Goal: Check status: Check status

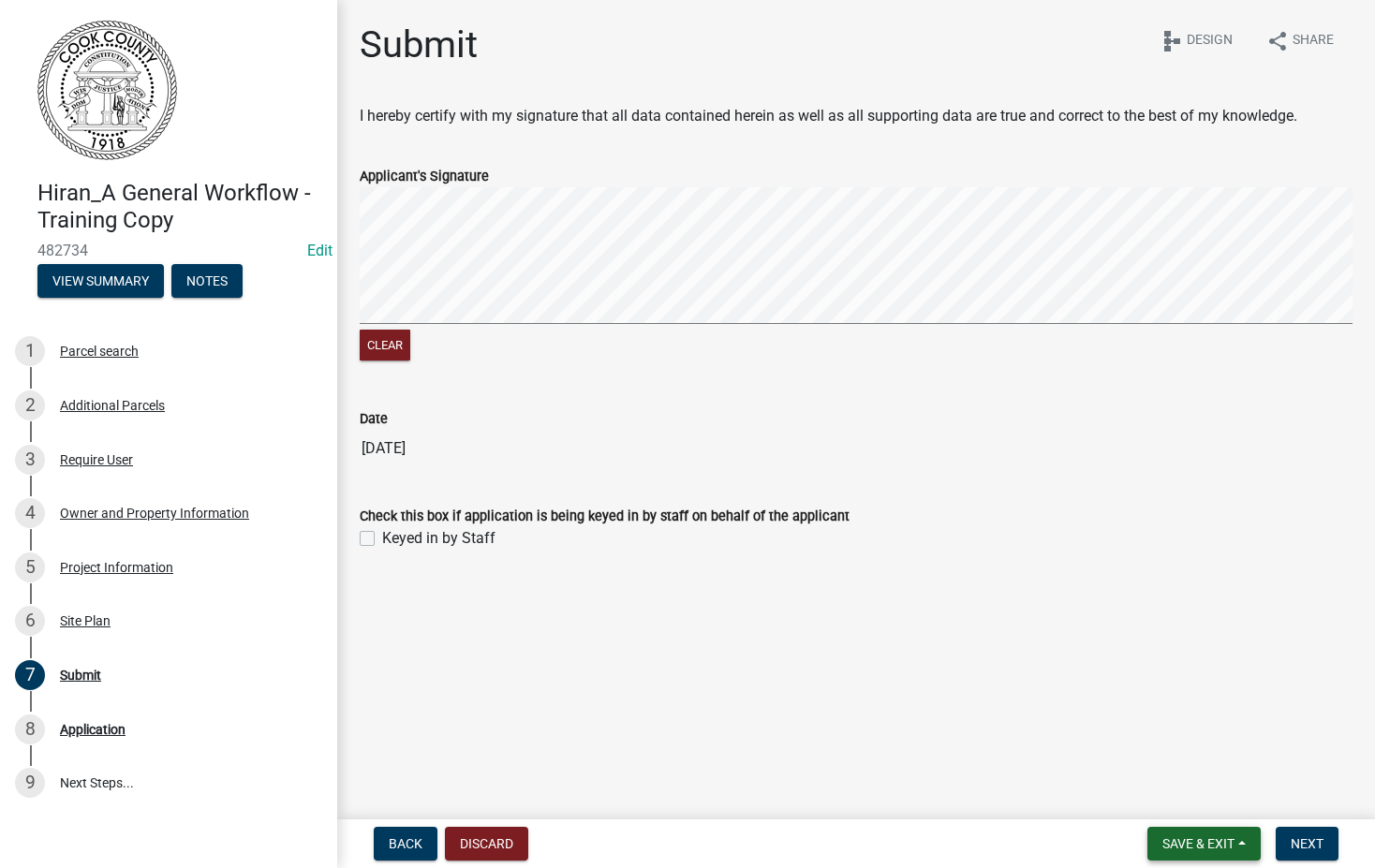
click at [1207, 841] on span "Save & Exit" at bounding box center [1198, 843] width 72 height 15
click at [1142, 791] on button "Save & Exit" at bounding box center [1185, 794] width 150 height 45
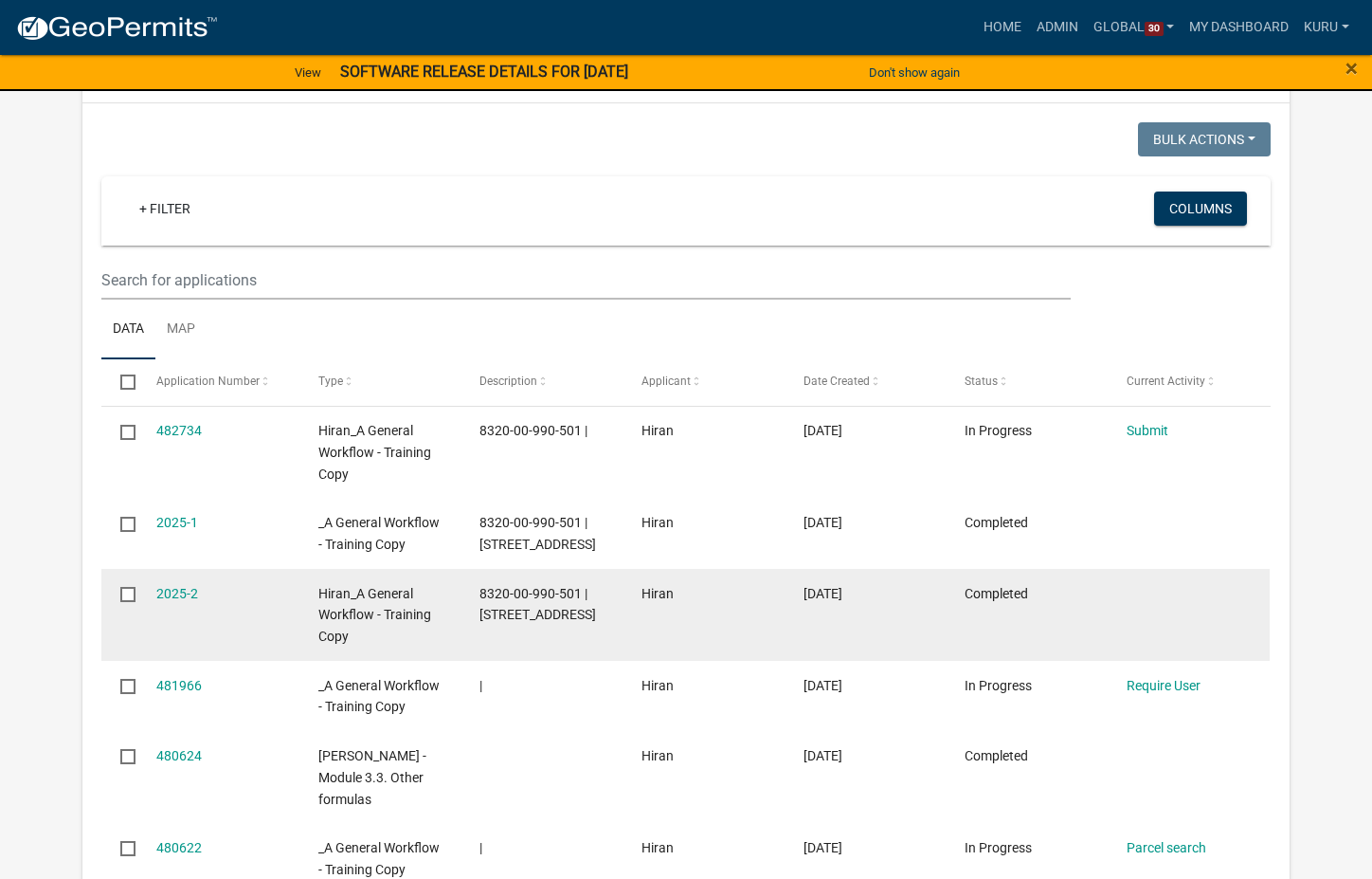
scroll to position [137, 0]
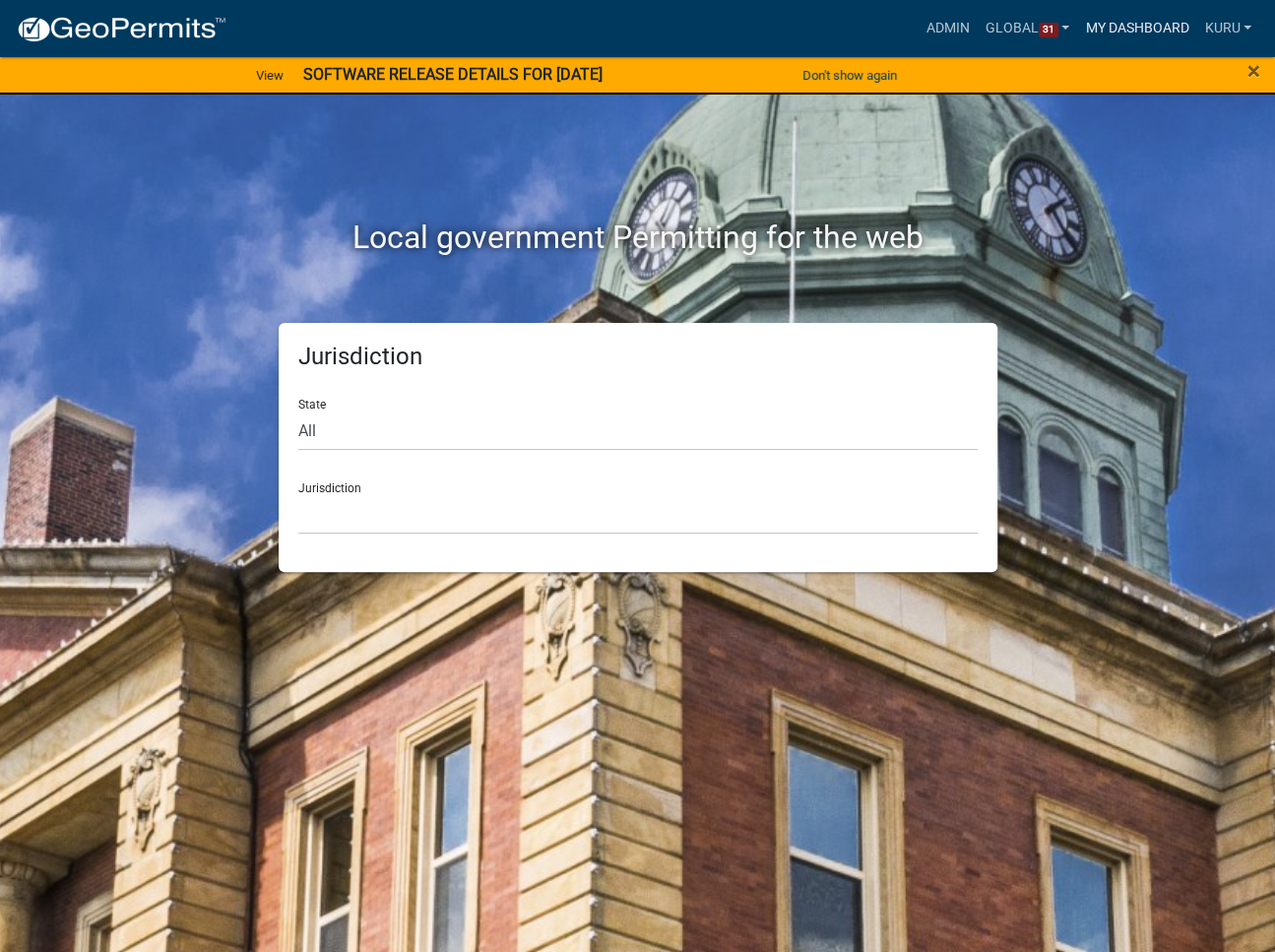
click at [1135, 31] on link "My Dashboard" at bounding box center [1137, 29] width 119 height 38
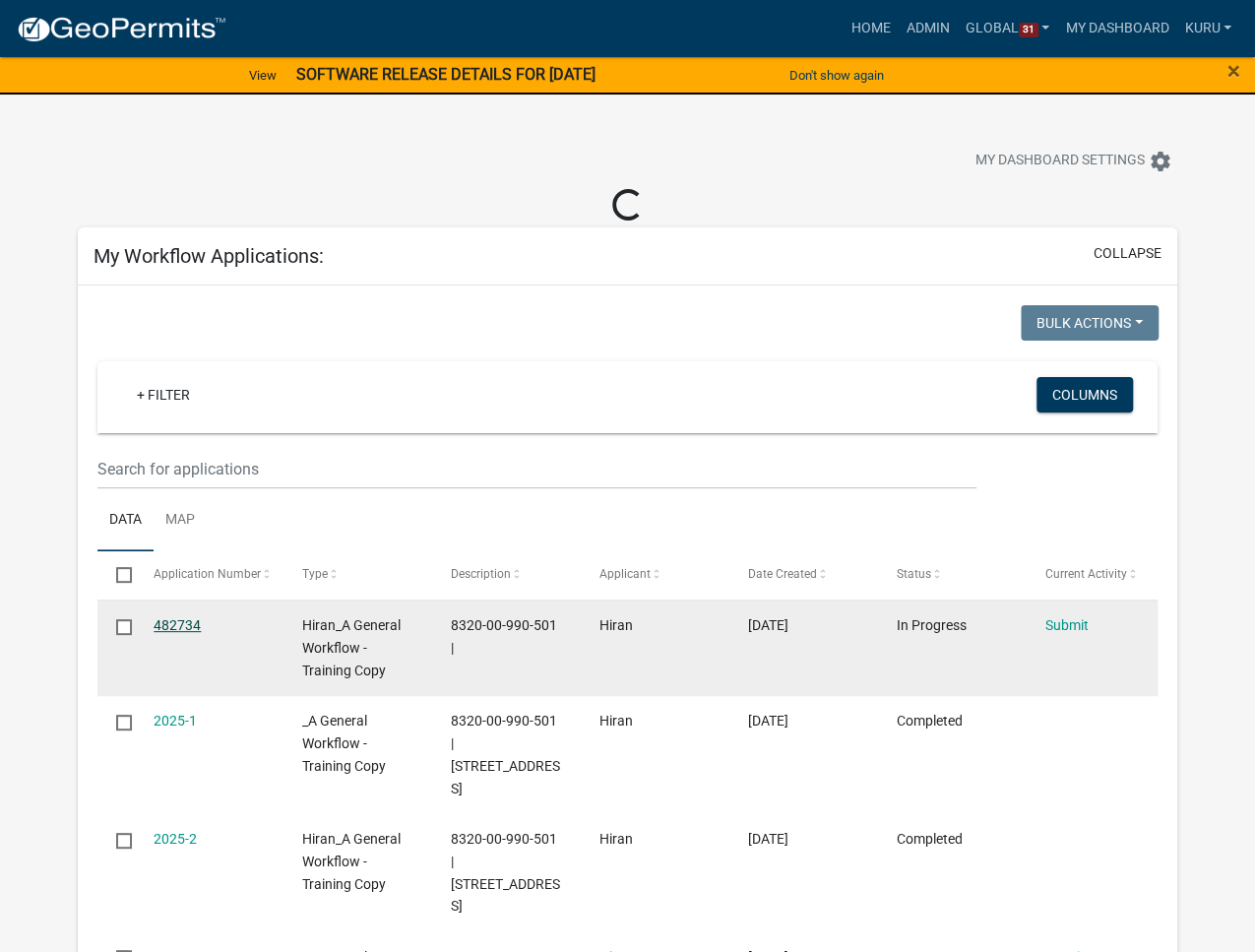
click at [171, 628] on link "482734" at bounding box center [178, 625] width 48 height 16
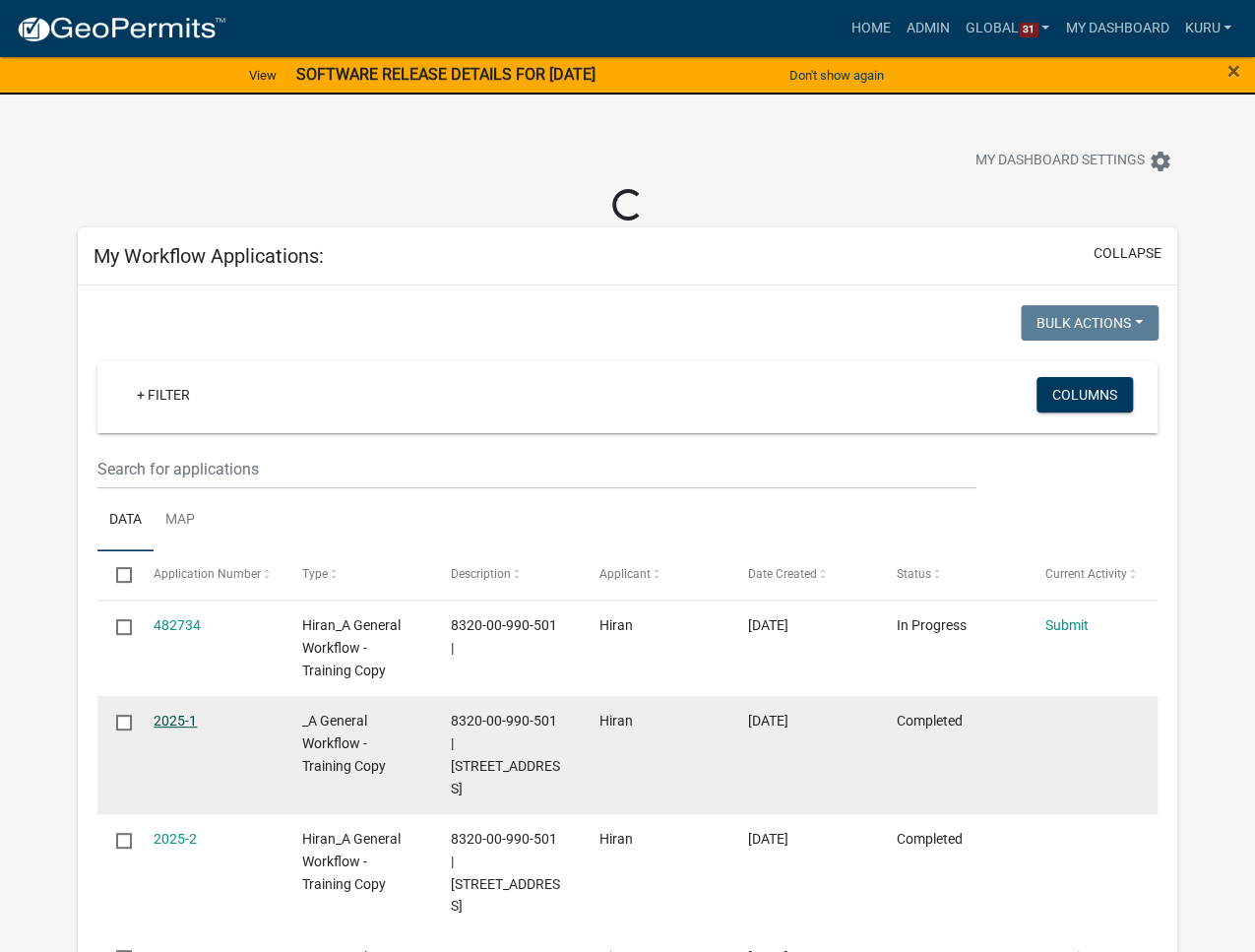
click at [156, 717] on link "2025-1" at bounding box center [176, 720] width 44 height 16
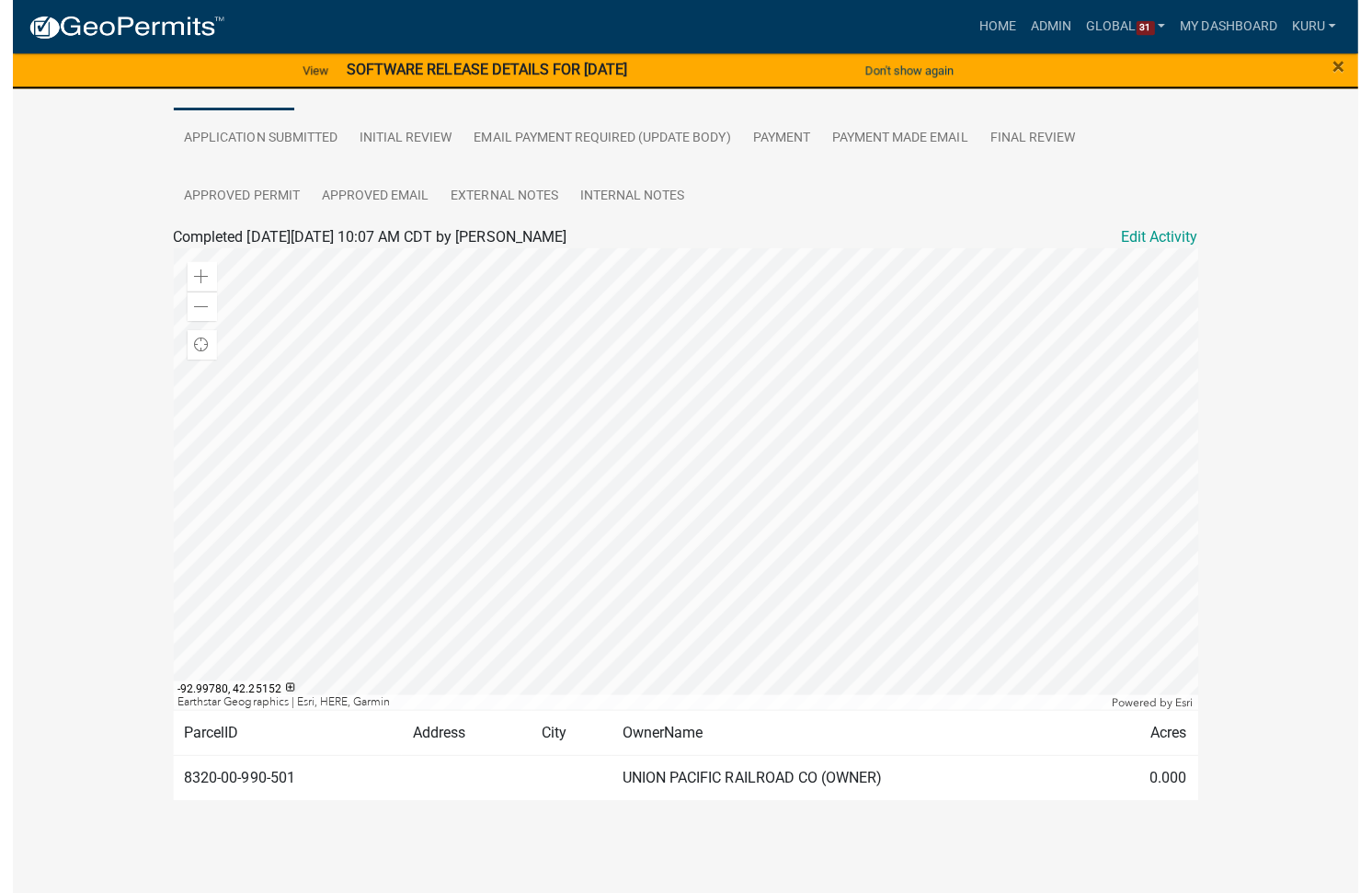
scroll to position [382, 0]
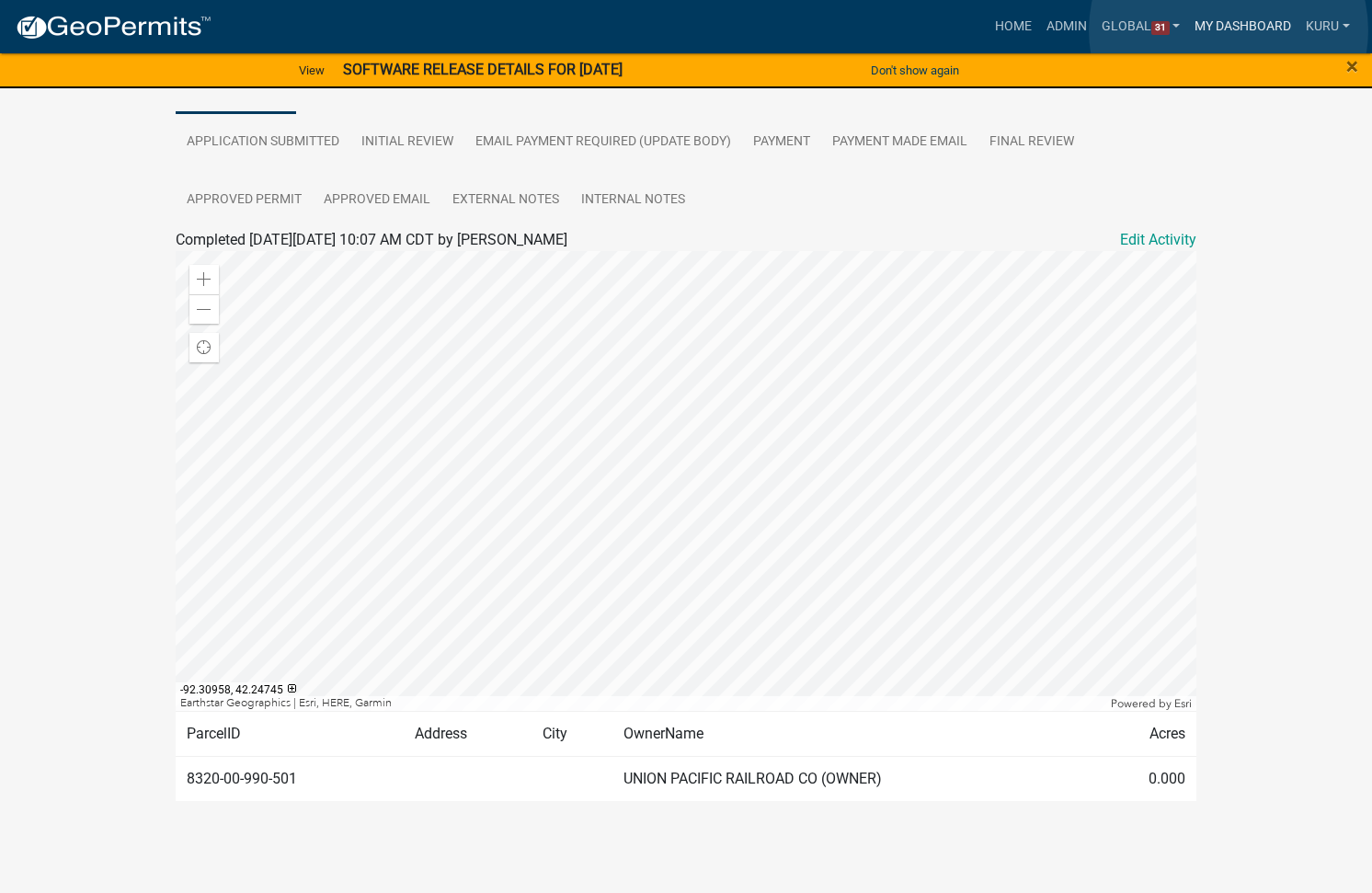
click at [1190, 31] on link "My Dashboard" at bounding box center [1243, 27] width 111 height 35
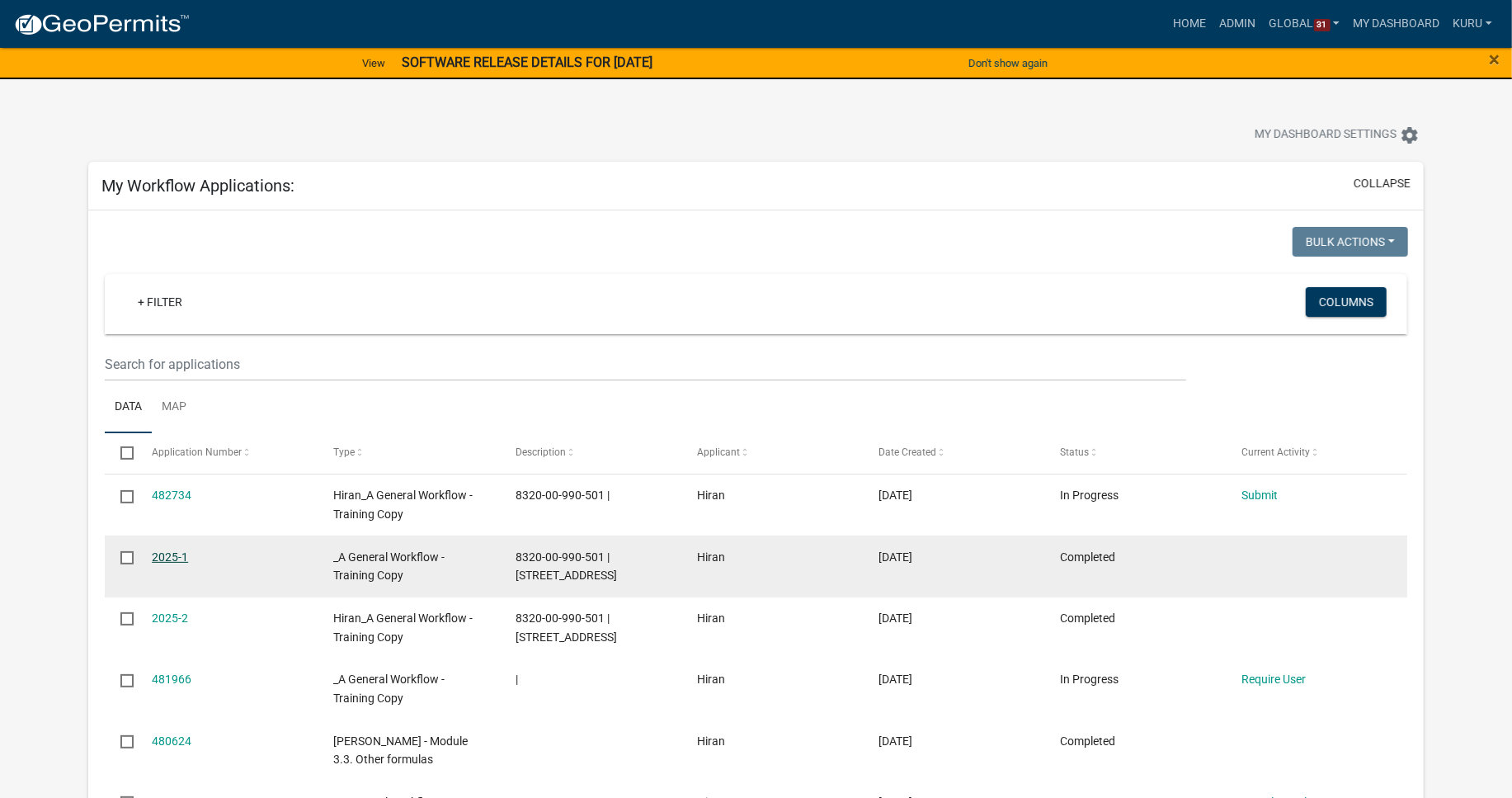
click at [172, 562] on link "2025-1" at bounding box center [170, 557] width 37 height 13
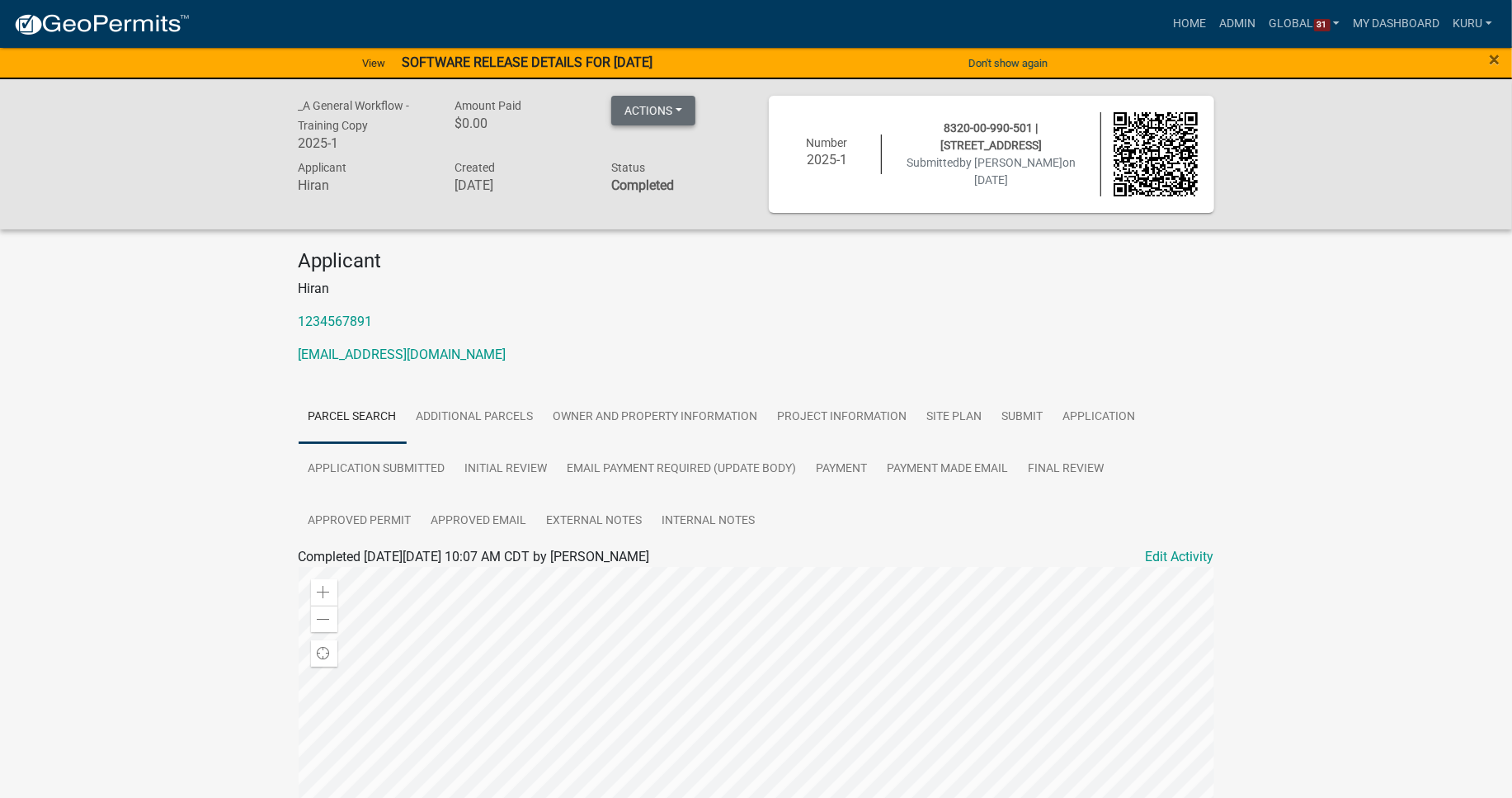
click at [687, 120] on button "Actions" at bounding box center [653, 111] width 84 height 30
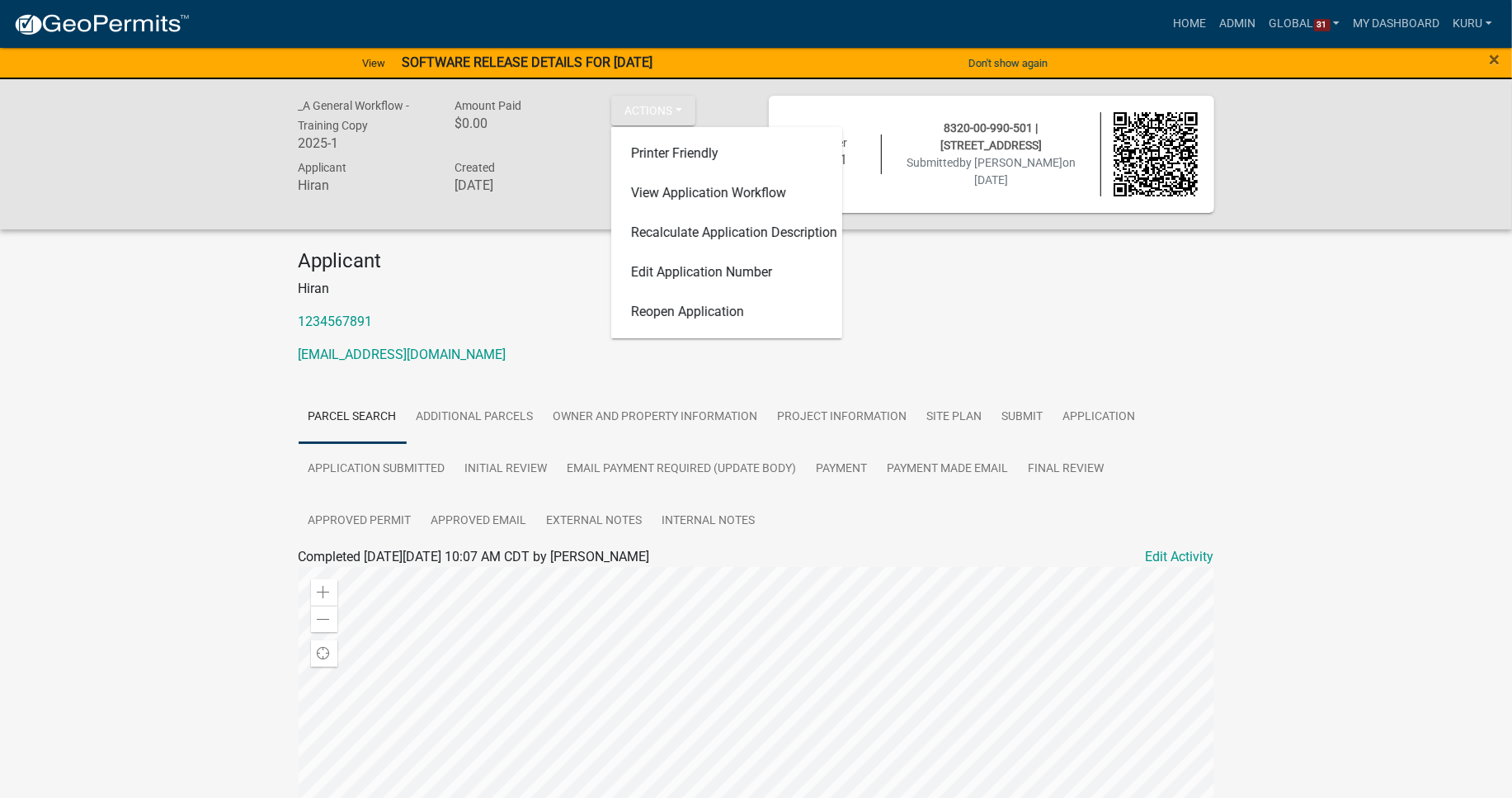
click at [1067, 342] on div "Applicant Hiran 1234567891 hirankuru01@gmail.com" at bounding box center [757, 314] width 941 height 130
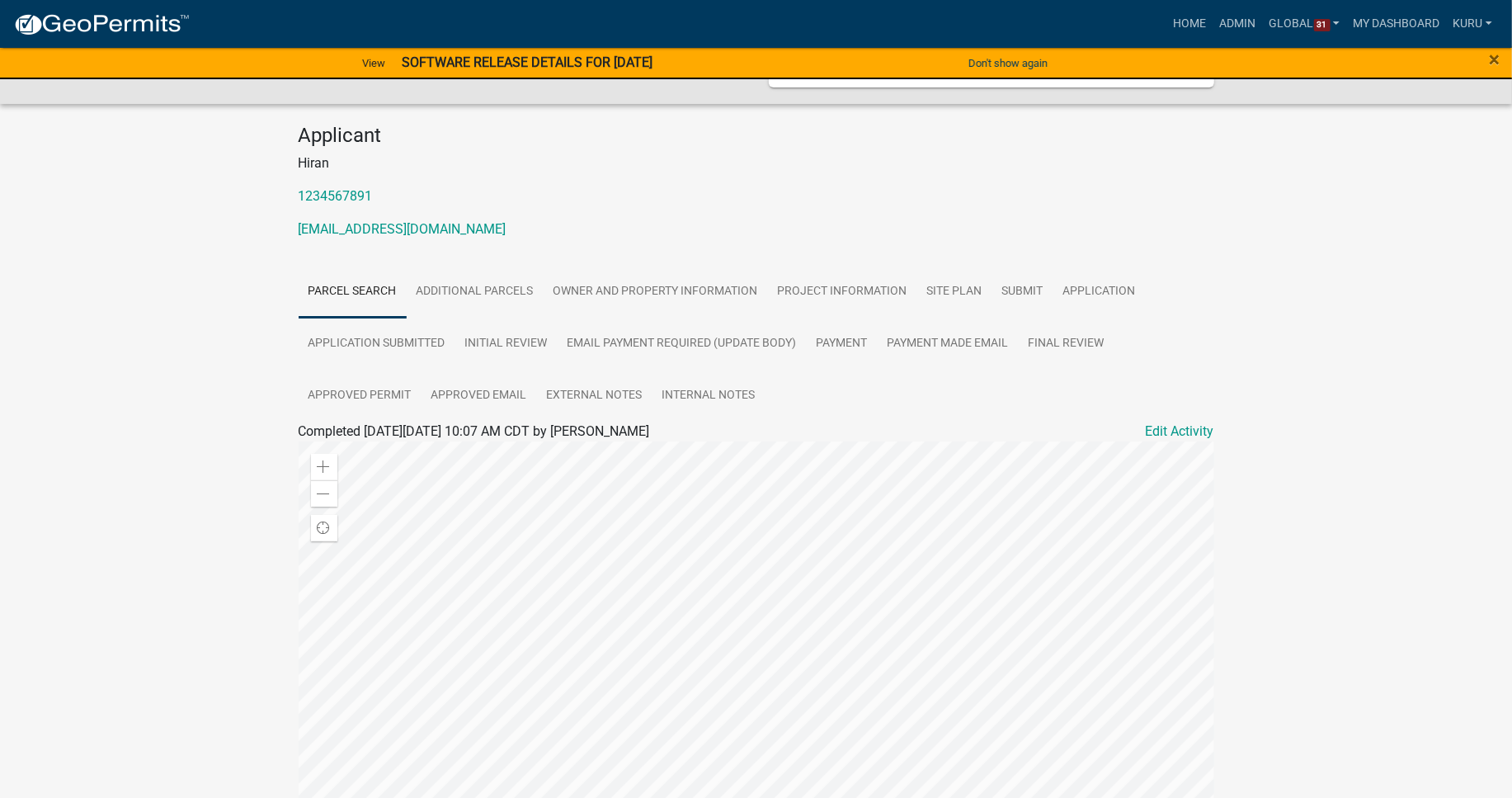
scroll to position [124, 0]
click at [1067, 32] on link "My Dashboard" at bounding box center [1396, 24] width 100 height 32
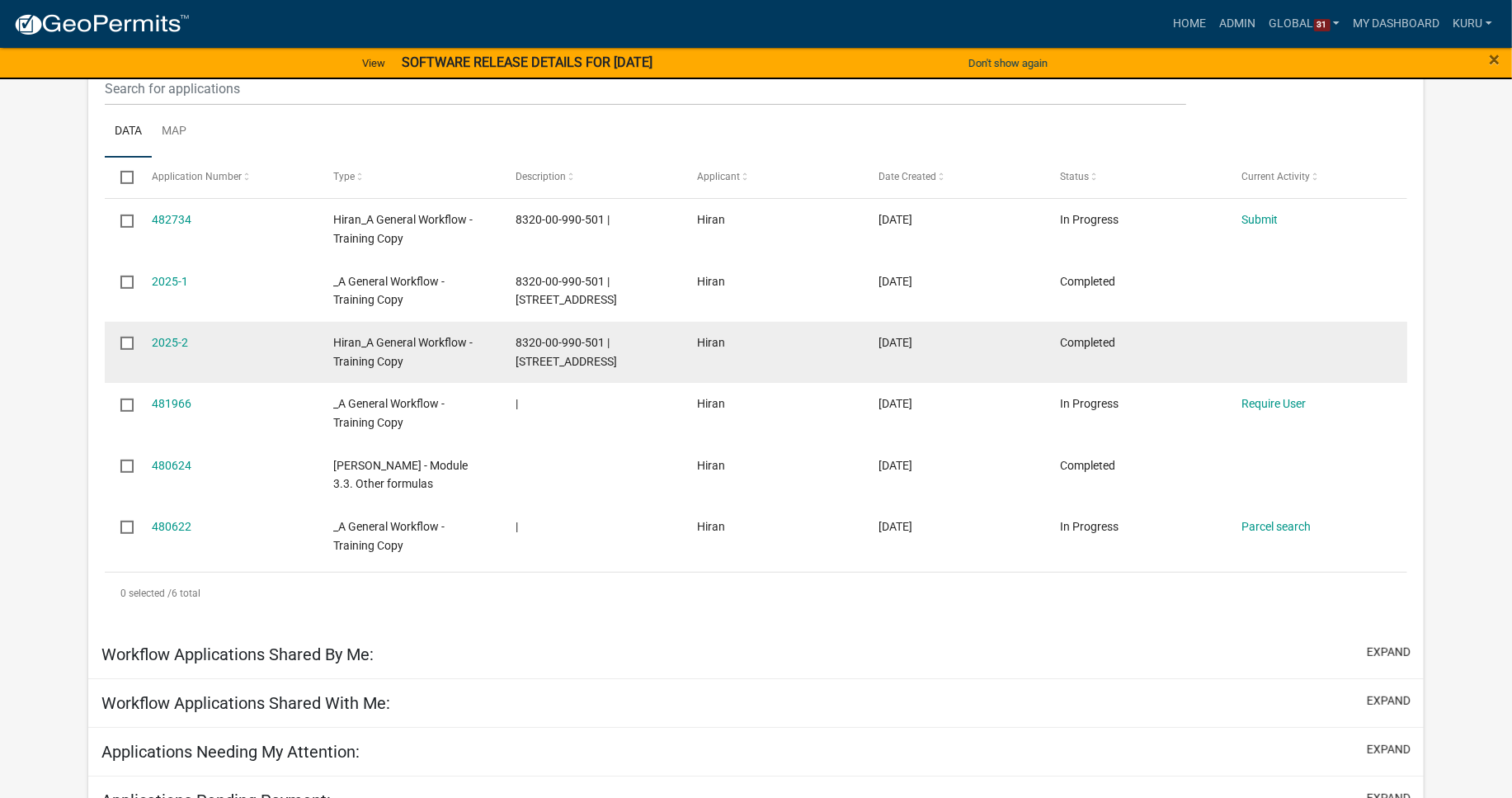
scroll to position [276, 0]
